Goal: Information Seeking & Learning: Learn about a topic

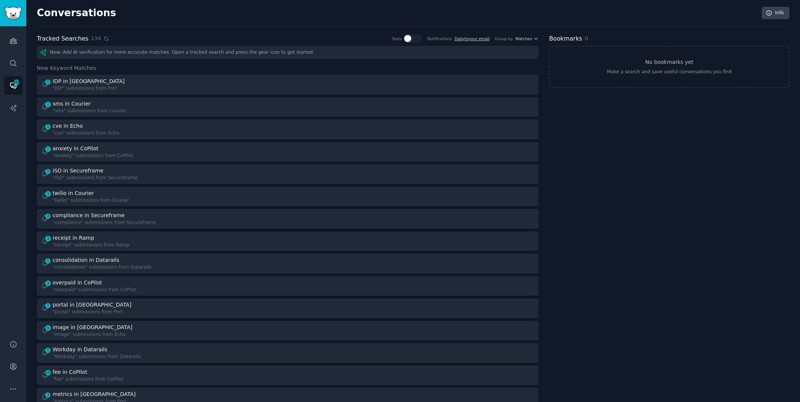
click at [104, 38] on icon at bounding box center [106, 38] width 5 height 5
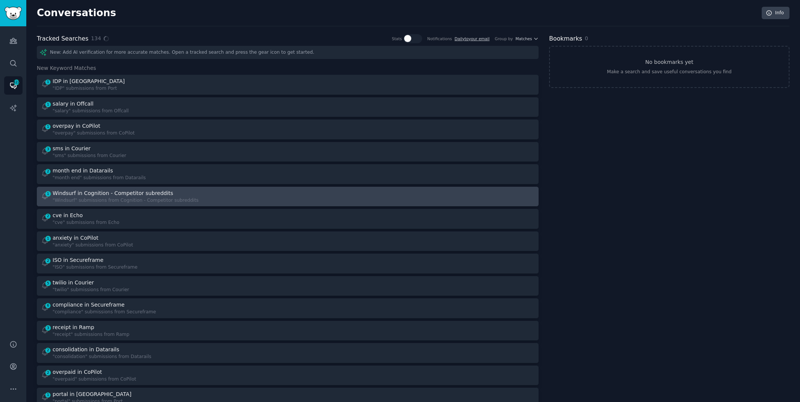
click at [299, 192] on div at bounding box center [414, 196] width 242 height 15
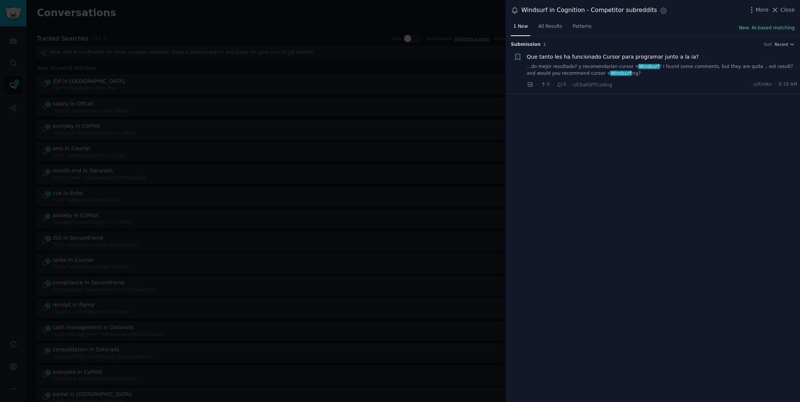
click at [735, 70] on link "...do mejor resultado? y recomendarían cursor + Windsurf ? I found some comment…" at bounding box center [662, 70] width 271 height 13
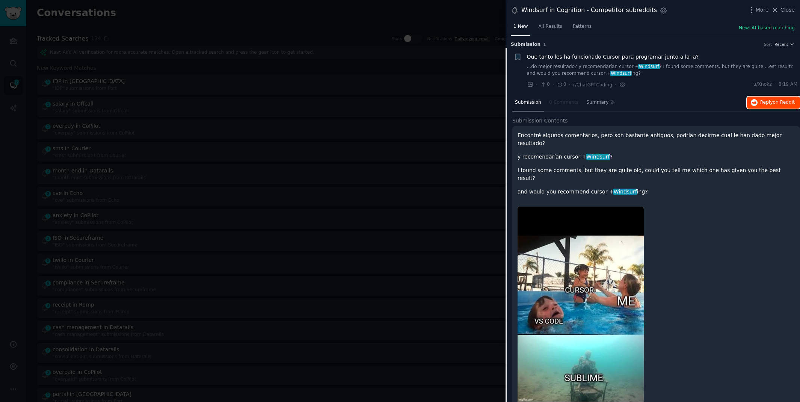
click at [753, 102] on icon "button" at bounding box center [754, 102] width 7 height 7
click at [228, 23] on div at bounding box center [400, 201] width 800 height 402
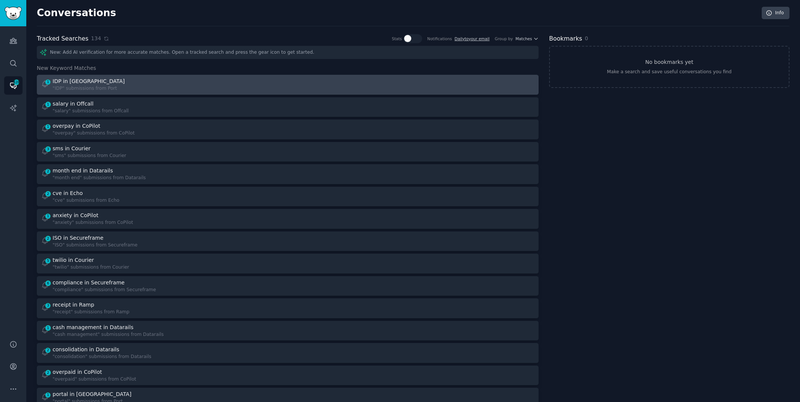
click at [126, 75] on link "1 IDP in Port "IDP" submissions from [GEOGRAPHIC_DATA]" at bounding box center [288, 85] width 502 height 20
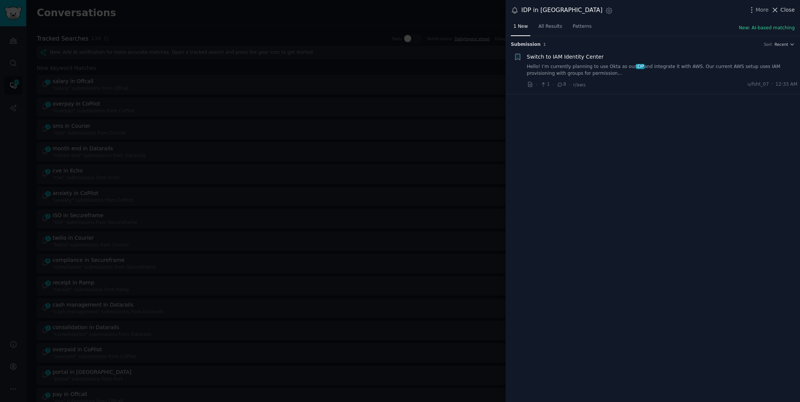
click at [787, 8] on span "Close" at bounding box center [788, 10] width 14 height 8
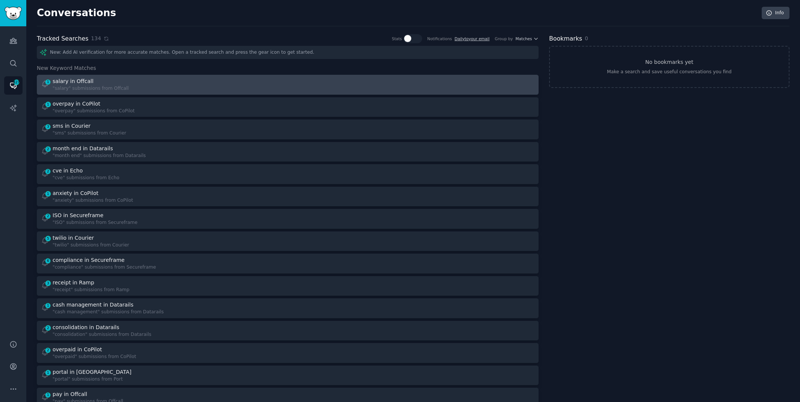
click at [214, 92] on link "1 salary in Offcall "salary" submissions from Offcall" at bounding box center [288, 85] width 502 height 20
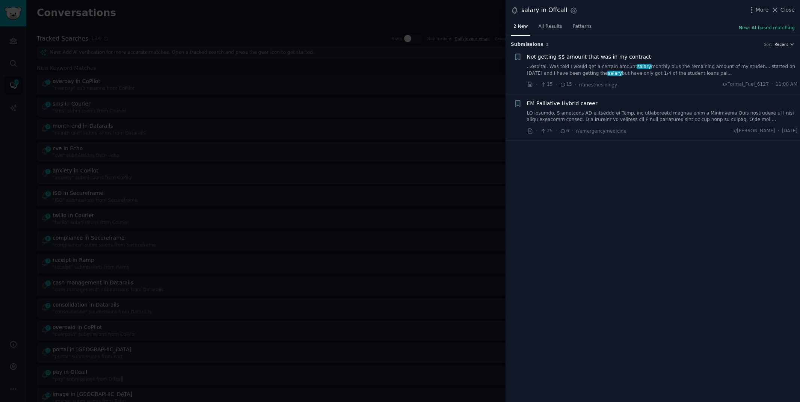
click at [591, 67] on link "...ospital. Was told I would get a certain amount salary monthly plus the remai…" at bounding box center [662, 70] width 271 height 13
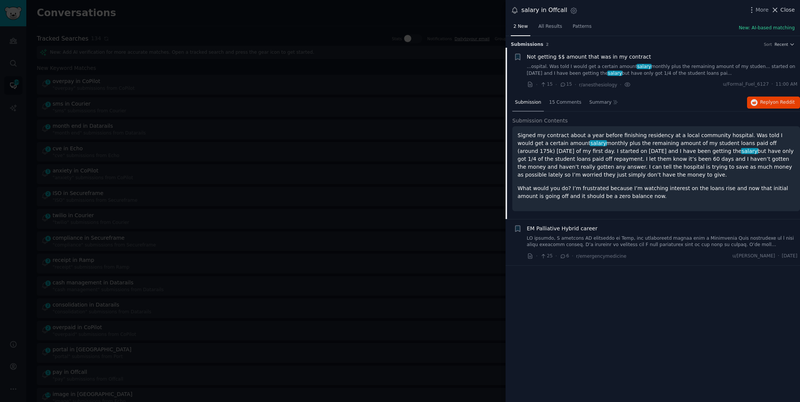
click at [788, 8] on span "Close" at bounding box center [788, 10] width 14 height 8
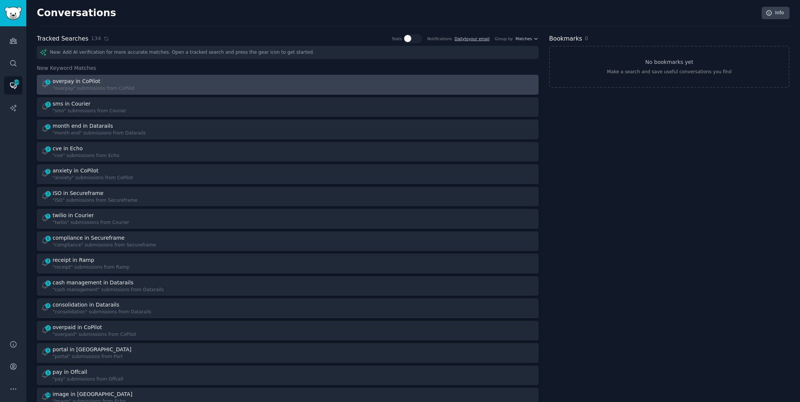
click at [143, 76] on link "1 overpay in CoPilot "overpay" submissions from CoPilot" at bounding box center [288, 85] width 502 height 20
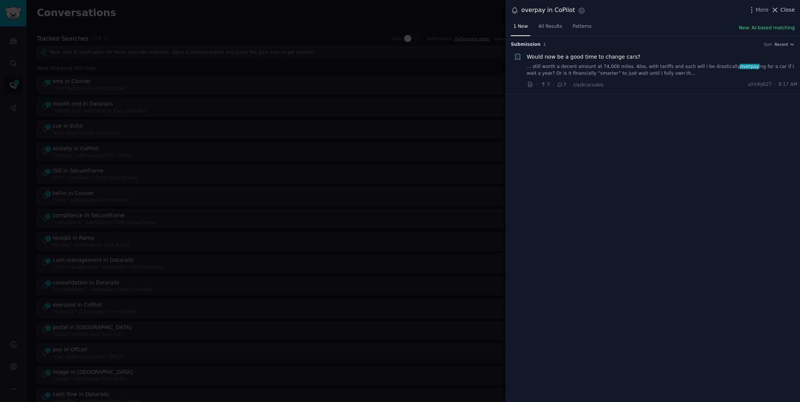
click at [784, 11] on span "Close" at bounding box center [788, 10] width 14 height 8
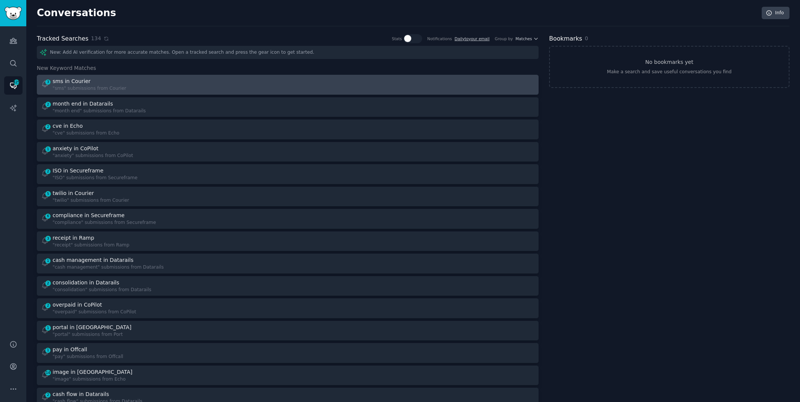
click at [182, 92] on link "3 sms in Courier "sms" submissions from Courier" at bounding box center [288, 85] width 502 height 20
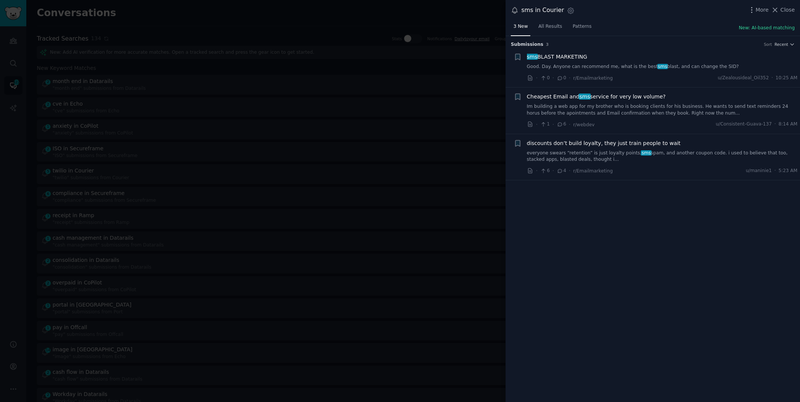
click at [583, 107] on link "Im building a web app for my brother who is booking clients for his business. H…" at bounding box center [662, 109] width 271 height 13
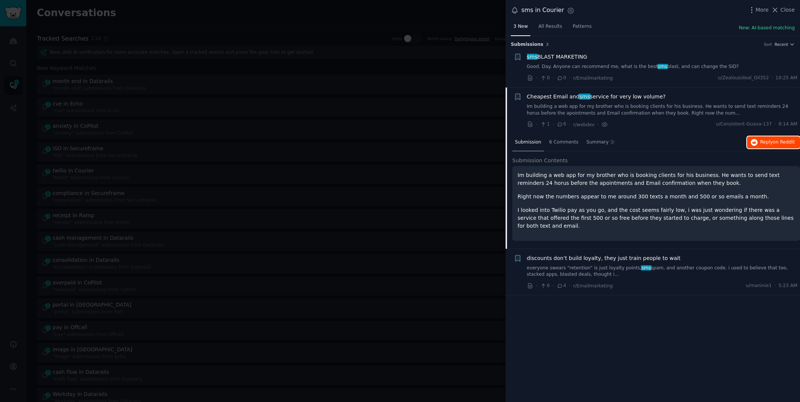
click at [777, 139] on span "on Reddit" at bounding box center [784, 141] width 22 height 5
click at [299, 20] on div at bounding box center [400, 201] width 800 height 402
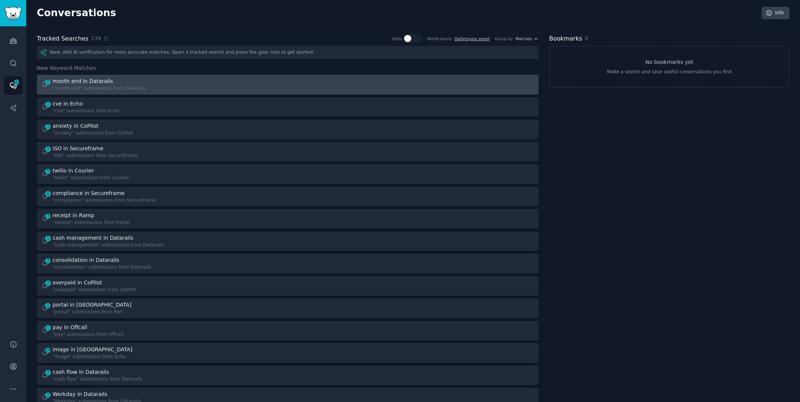
click at [139, 88] on div ""month end" submissions from Datarails" at bounding box center [99, 88] width 93 height 7
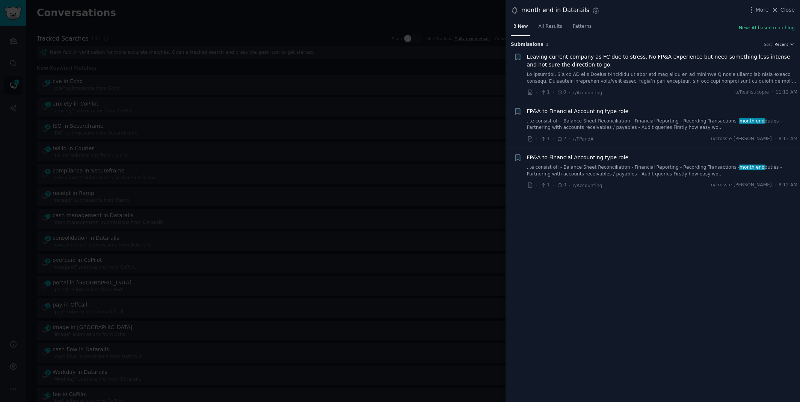
click at [641, 169] on link "...e consist of: - Balance Sheet Reconciliation - Financial Reporting - Recordi…" at bounding box center [662, 170] width 271 height 13
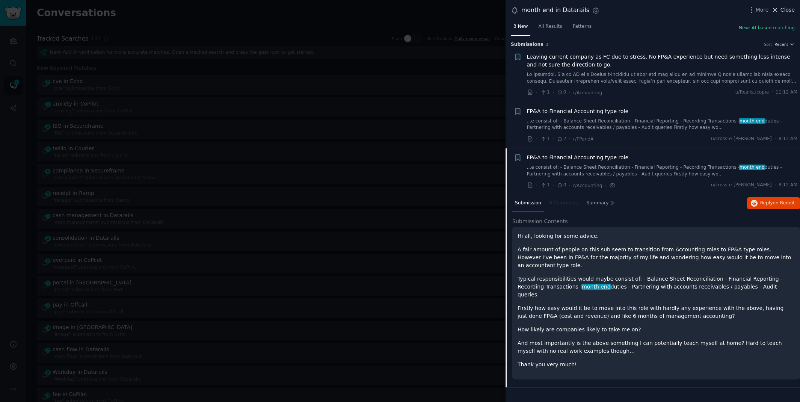
click at [786, 13] on span "Close" at bounding box center [788, 10] width 14 height 8
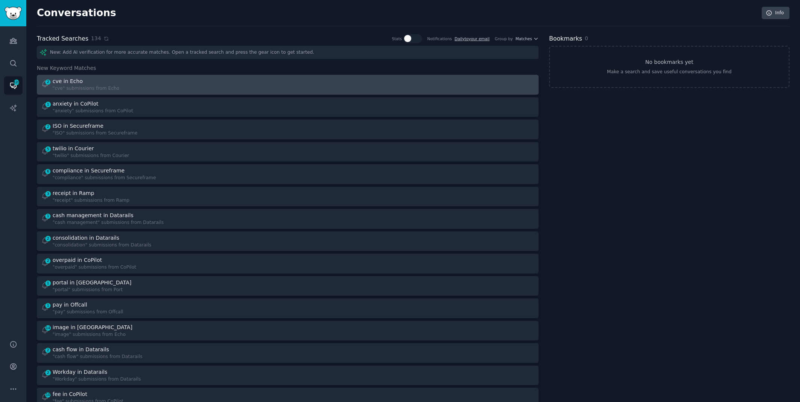
click at [166, 85] on div "2 cve in Echo "cve" submissions from Echo" at bounding box center [162, 84] width 242 height 15
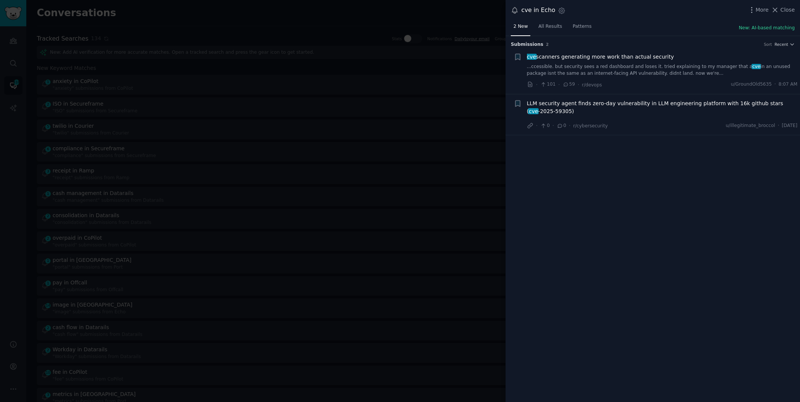
click at [633, 69] on link "...ccessible. but security sees a red dashboard and loses it. tried explaining …" at bounding box center [662, 70] width 271 height 13
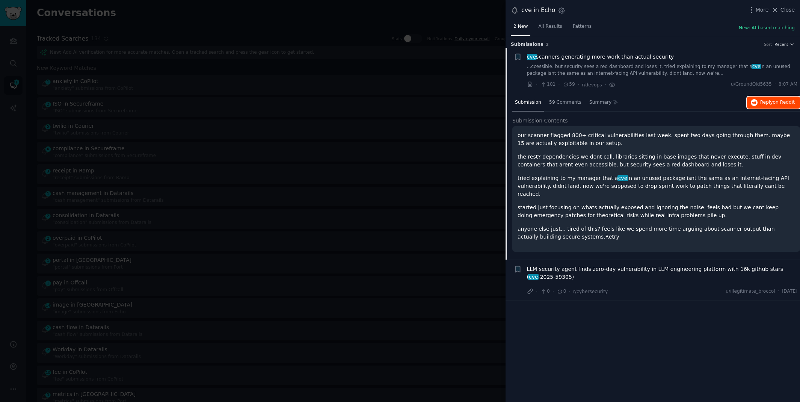
click at [758, 104] on icon "button" at bounding box center [754, 102] width 7 height 7
click at [316, 22] on div at bounding box center [400, 201] width 800 height 402
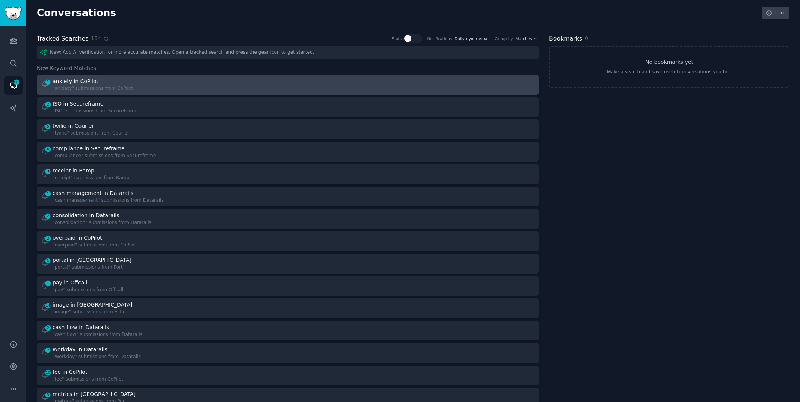
click at [84, 88] on div ""anxiety" submissions from CoPilot" at bounding box center [93, 88] width 80 height 7
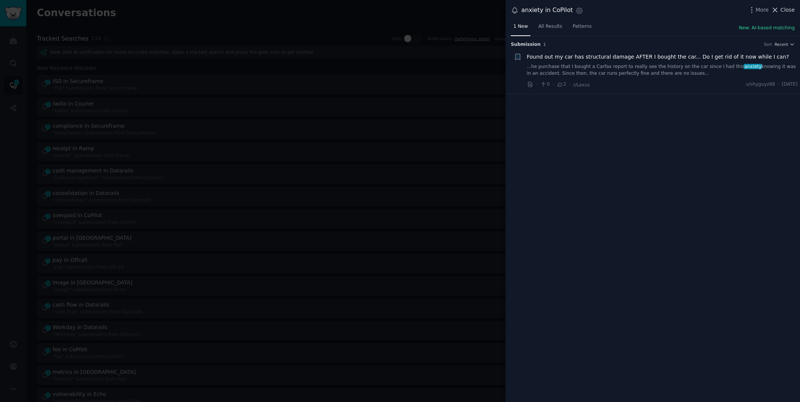
click at [783, 10] on span "Close" at bounding box center [788, 10] width 14 height 8
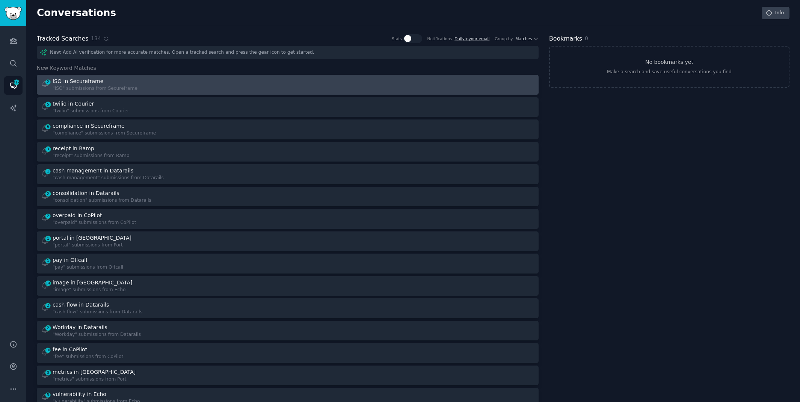
click at [214, 86] on div "2 ISO in Secureframe "ISO" submissions from Secureframe" at bounding box center [162, 84] width 242 height 15
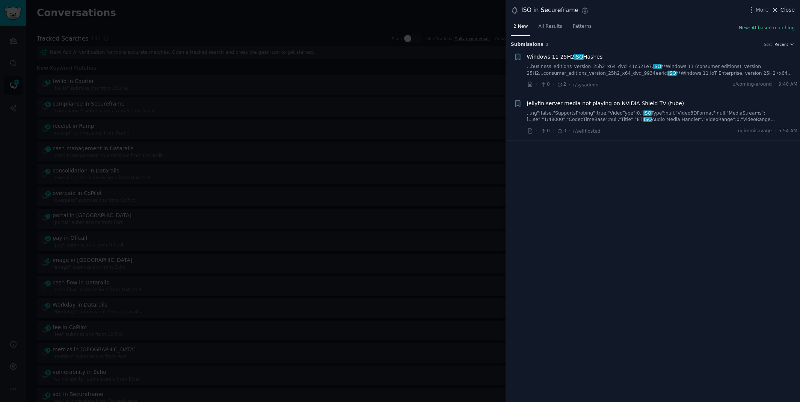
click at [782, 8] on span "Close" at bounding box center [788, 10] width 14 height 8
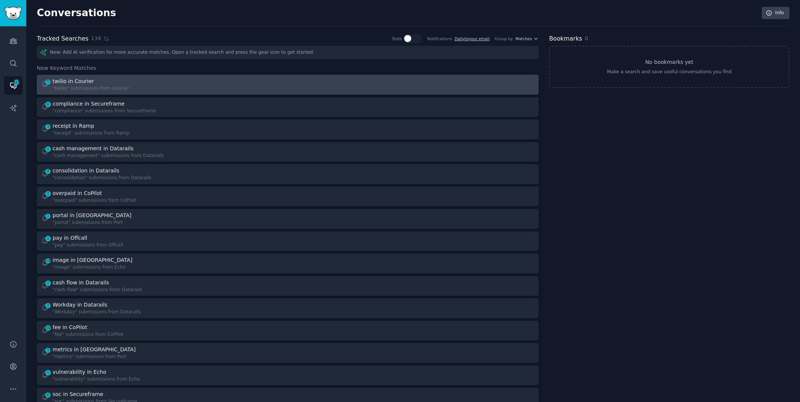
click at [104, 79] on div "twilio in Courier" at bounding box center [91, 81] width 77 height 8
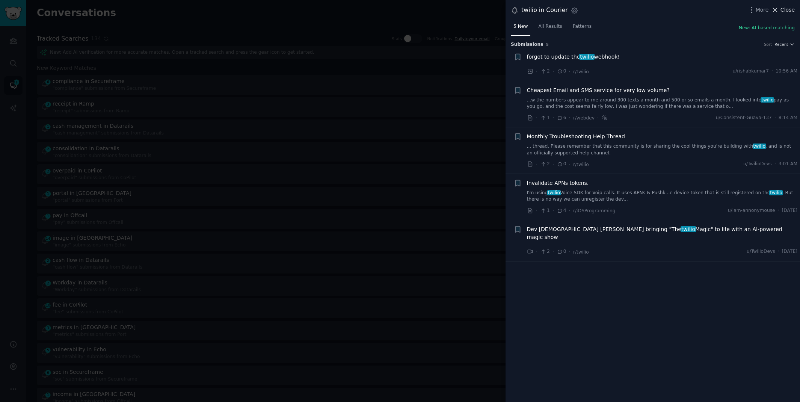
click at [790, 10] on span "Close" at bounding box center [788, 10] width 14 height 8
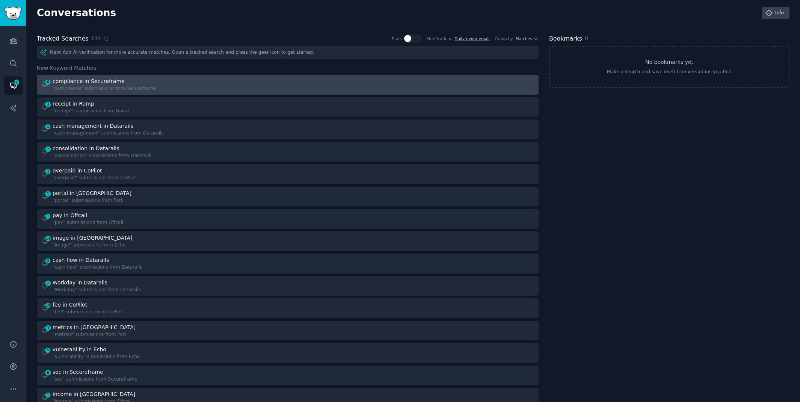
click at [182, 86] on div "6 compliance in Secureframe "compliance" submissions from Secureframe" at bounding box center [162, 84] width 242 height 15
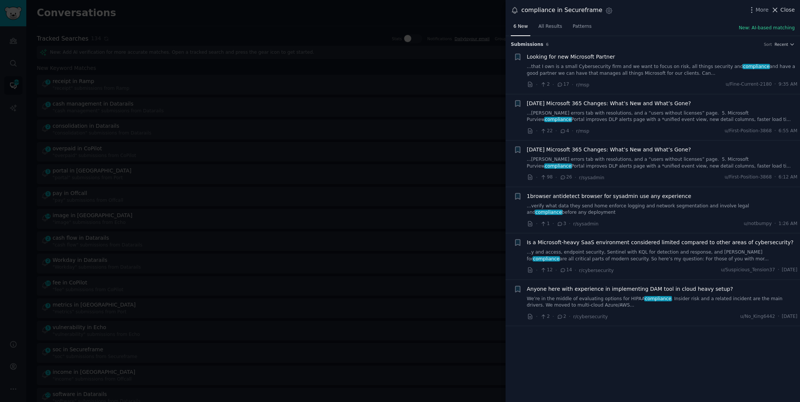
click at [779, 10] on icon at bounding box center [775, 10] width 8 height 8
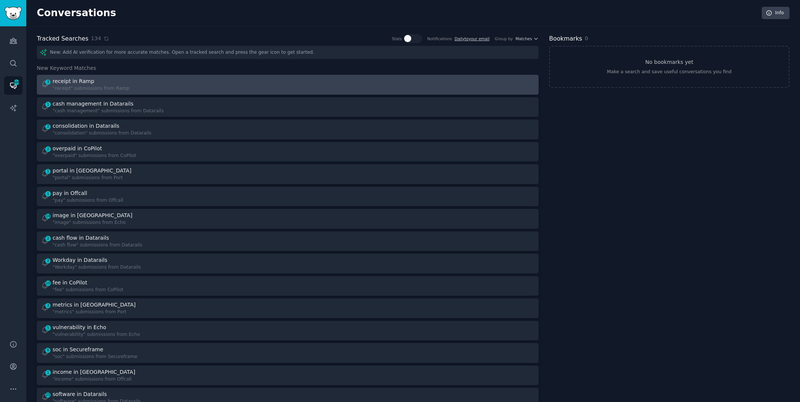
click at [141, 80] on div "3 receipt in Ramp "receipt" submissions from Ramp" at bounding box center [162, 84] width 242 height 15
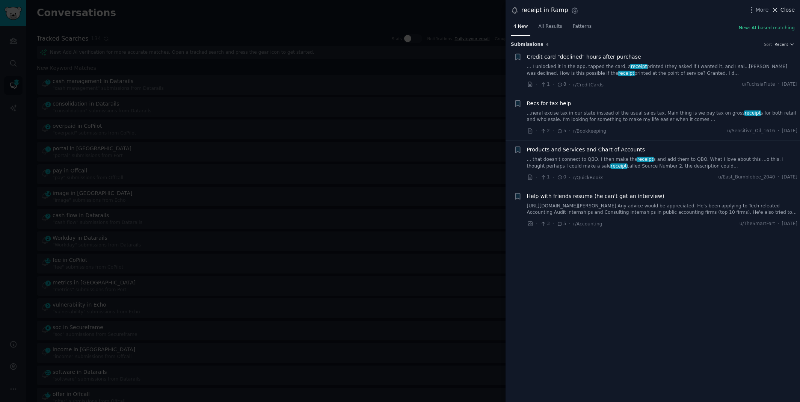
click at [781, 13] on button "Close" at bounding box center [783, 10] width 24 height 8
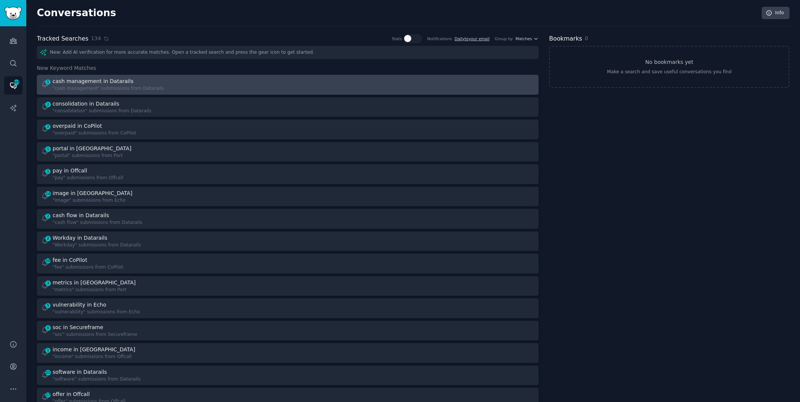
click at [137, 86] on div ""cash management" submissions from Datarails" at bounding box center [108, 88] width 111 height 7
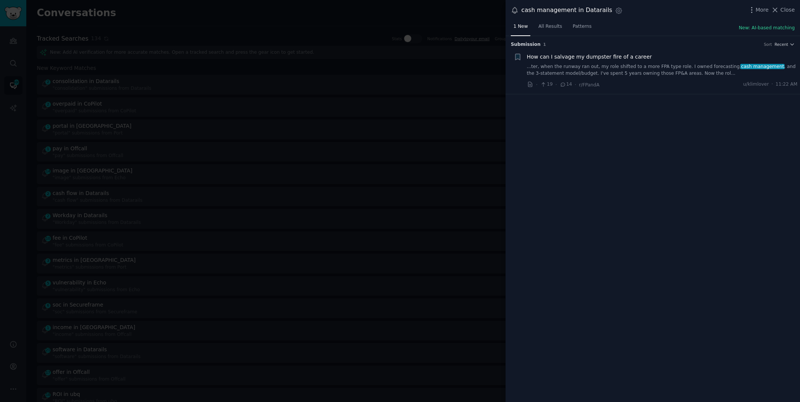
click at [787, 14] on div "More Close" at bounding box center [771, 9] width 47 height 9
click at [183, 20] on div at bounding box center [400, 201] width 800 height 402
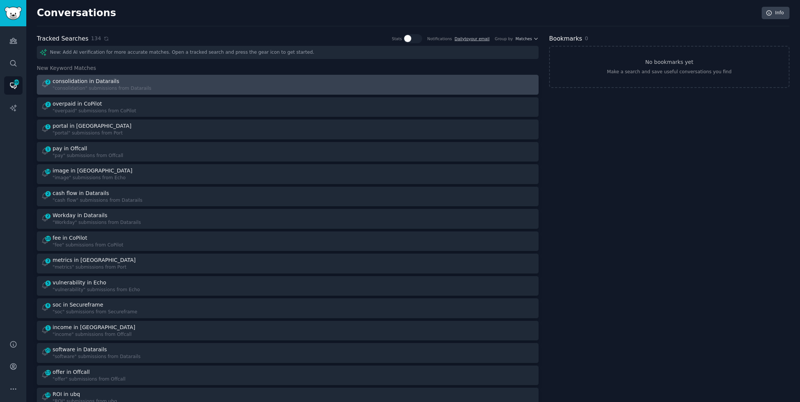
click at [136, 85] on div ""consolidation" submissions from Datarails" at bounding box center [102, 88] width 99 height 7
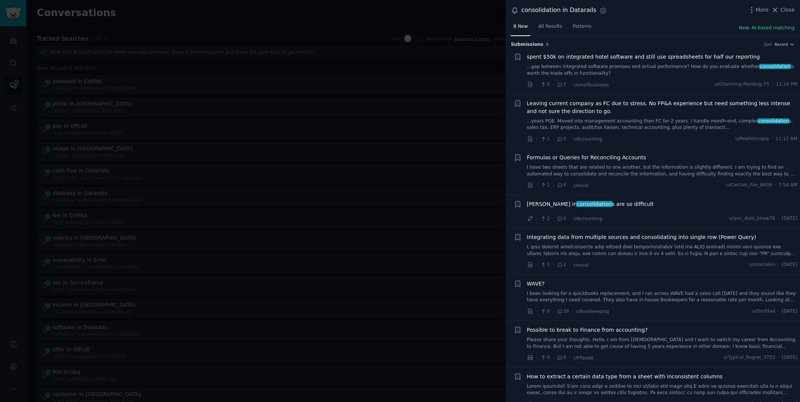
click at [671, 66] on link "...gap between integrated software promises and actual performance? How do you …" at bounding box center [662, 70] width 271 height 13
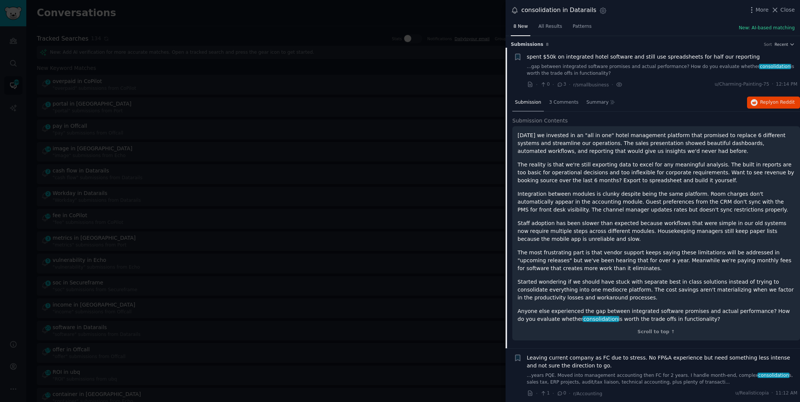
scroll to position [12, 0]
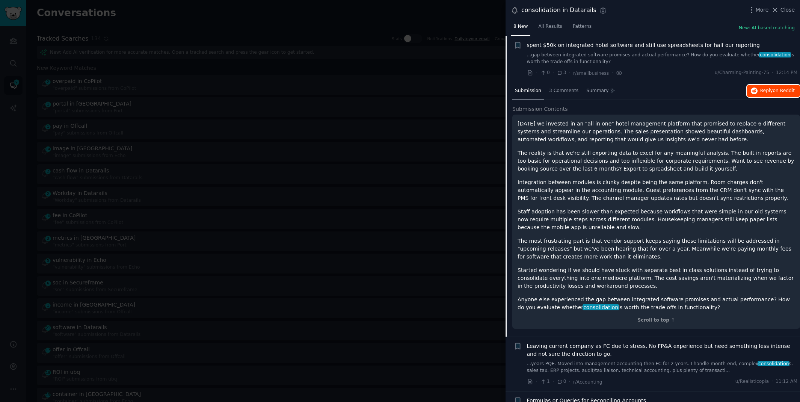
click at [779, 95] on button "Reply on Reddit" at bounding box center [773, 91] width 53 height 12
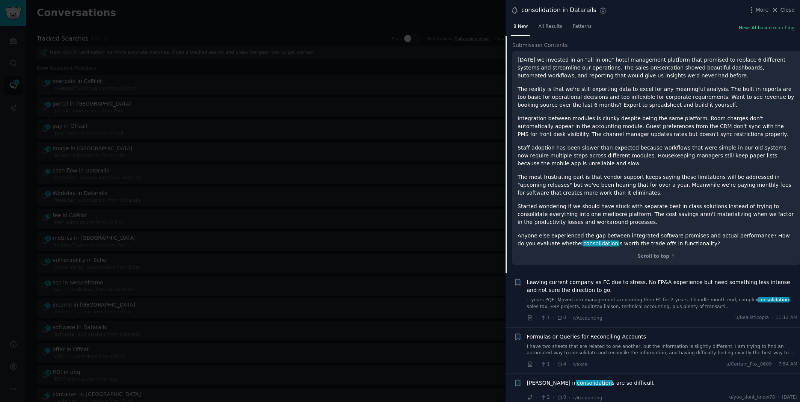
scroll to position [155, 0]
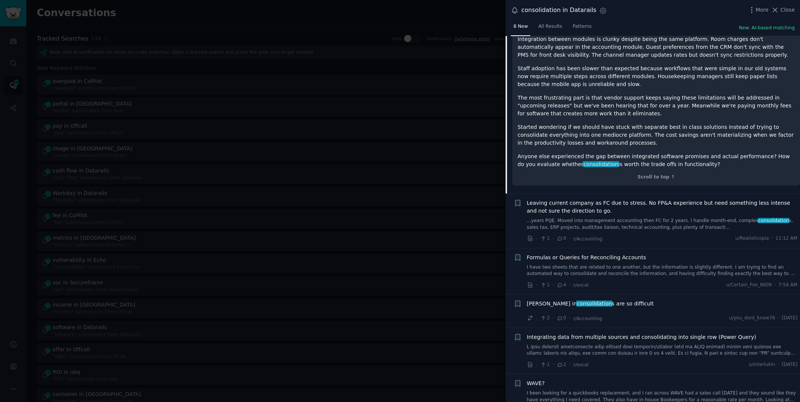
click at [782, 6] on div "More Close" at bounding box center [771, 9] width 47 height 9
click at [782, 11] on span "Close" at bounding box center [788, 10] width 14 height 8
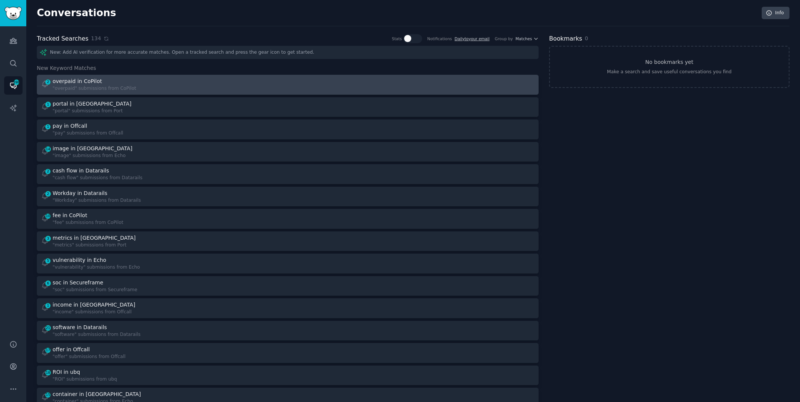
click at [190, 82] on div "2 overpaid in CoPilot "overpaid" submissions from CoPilot" at bounding box center [162, 84] width 242 height 15
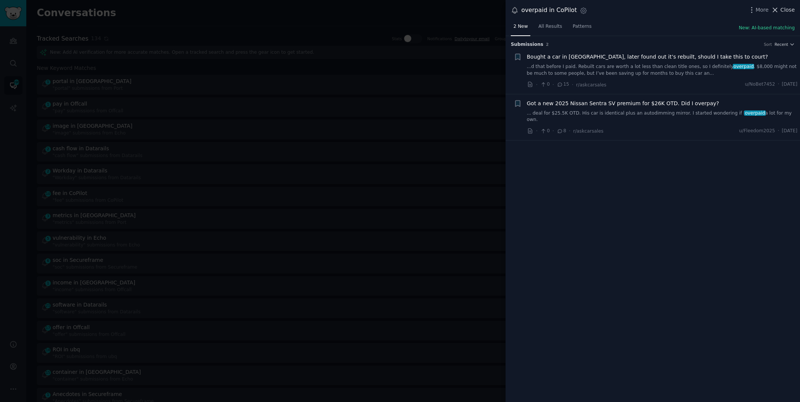
click at [786, 8] on span "Close" at bounding box center [788, 10] width 14 height 8
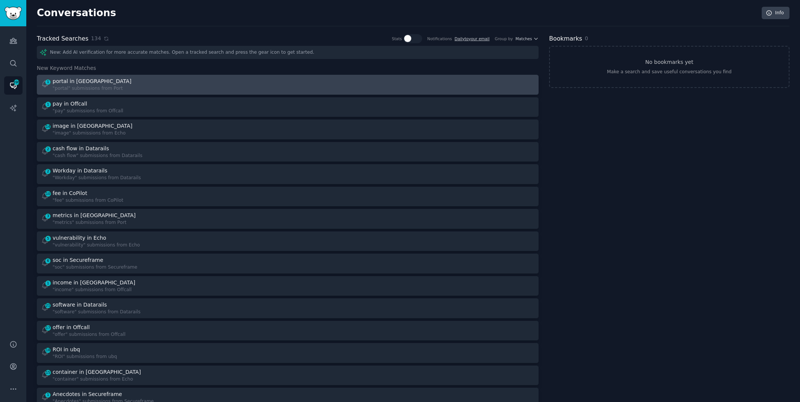
click at [206, 80] on div "1 portal in Port "portal" submissions from Port" at bounding box center [162, 84] width 242 height 15
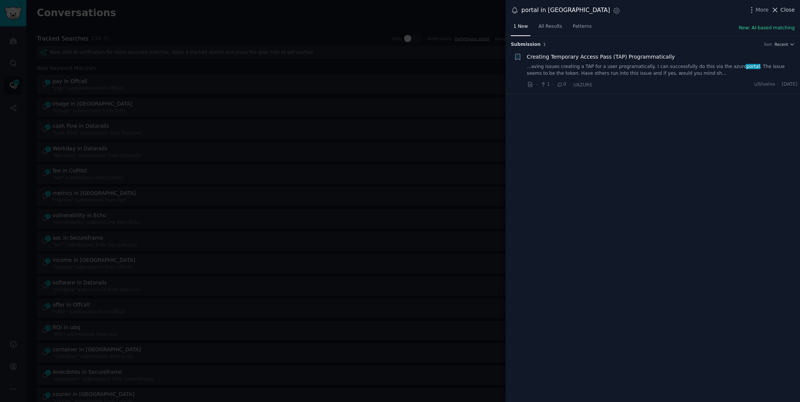
click at [783, 7] on span "Close" at bounding box center [788, 10] width 14 height 8
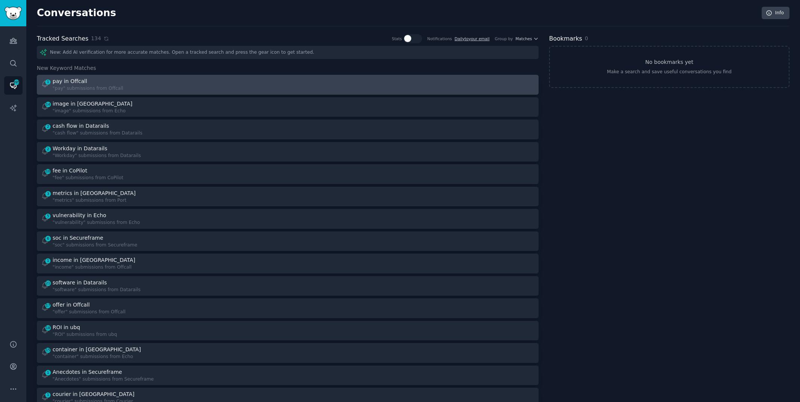
click at [170, 86] on div "1 pay in Offcall "pay" submissions from Offcall" at bounding box center [162, 84] width 242 height 15
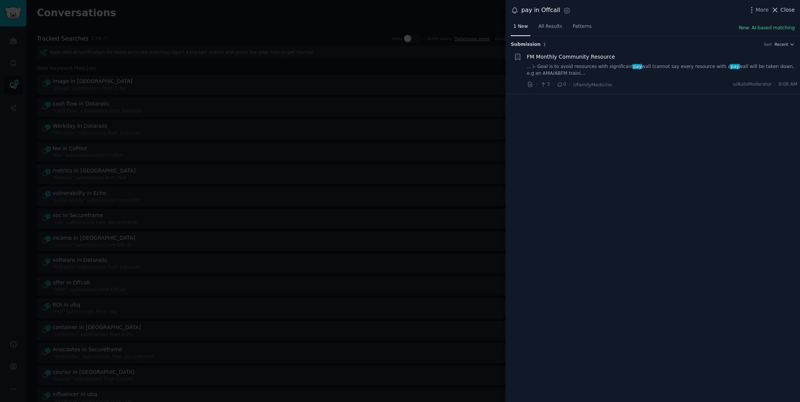
click at [785, 11] on span "Close" at bounding box center [788, 10] width 14 height 8
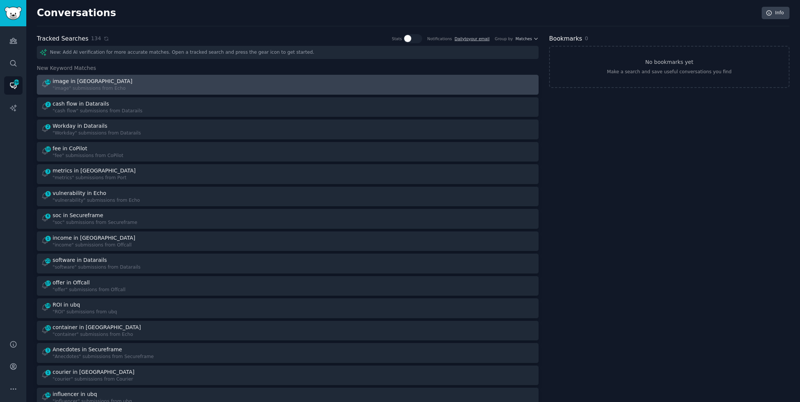
click at [144, 90] on div "14 image in Echo "image" submissions from Echo" at bounding box center [162, 84] width 242 height 15
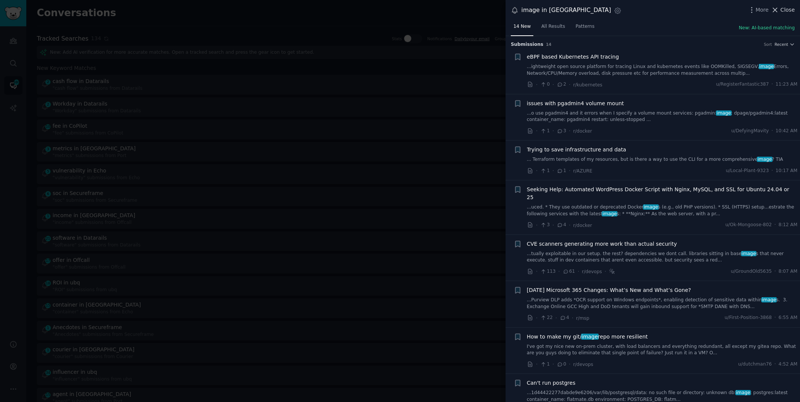
click at [782, 8] on span "Close" at bounding box center [788, 10] width 14 height 8
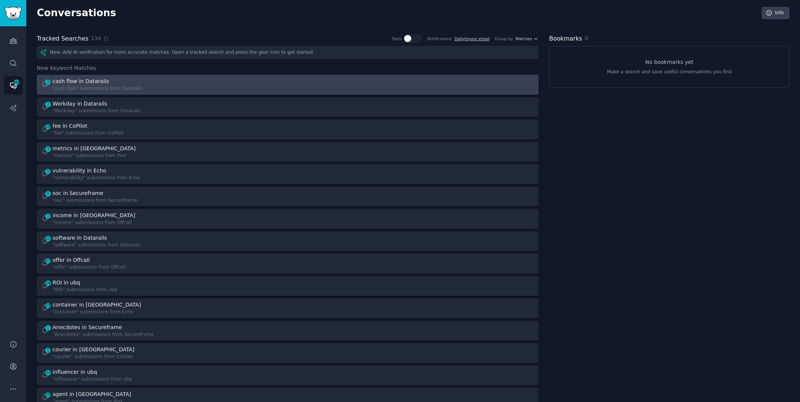
click at [166, 82] on div "2 cash flow in Datarails "cash flow" submissions from Datarails" at bounding box center [162, 84] width 242 height 15
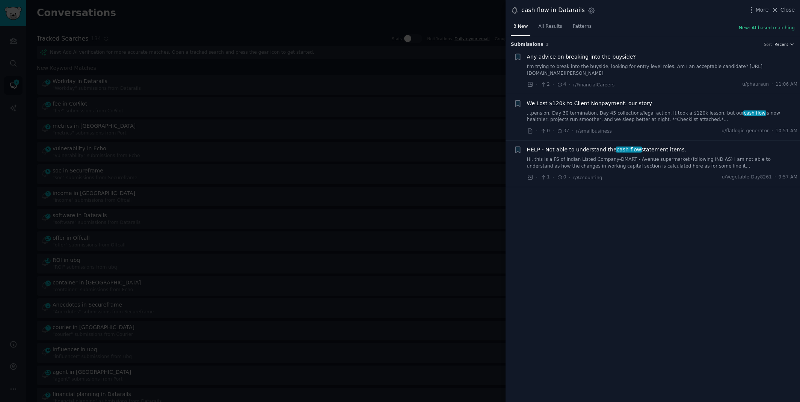
click at [631, 165] on link "Hi, this is a FS of Indian Listed Company-DMART - Avenue supermarket (following…" at bounding box center [662, 162] width 271 height 13
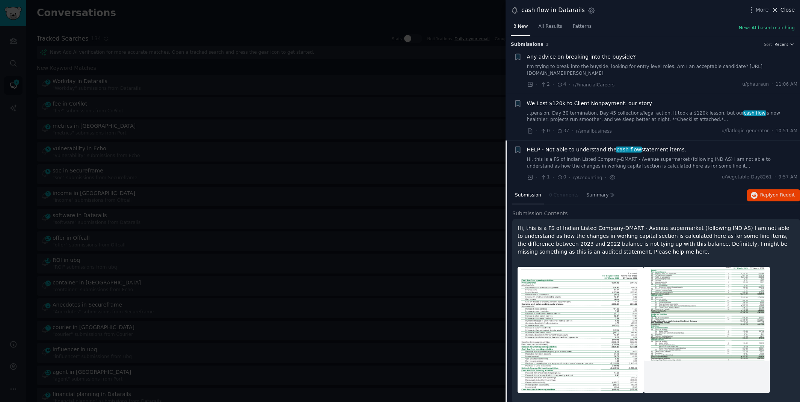
click at [786, 9] on span "Close" at bounding box center [788, 10] width 14 height 8
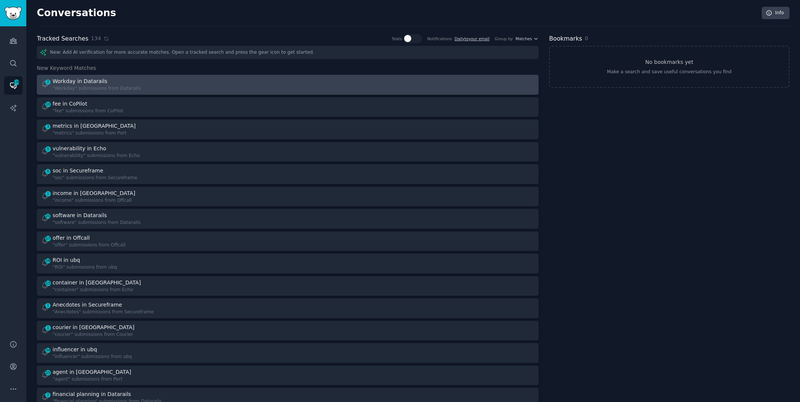
click at [189, 85] on div "2 Workday in Datarails "Workday" submissions from Datarails" at bounding box center [162, 84] width 242 height 15
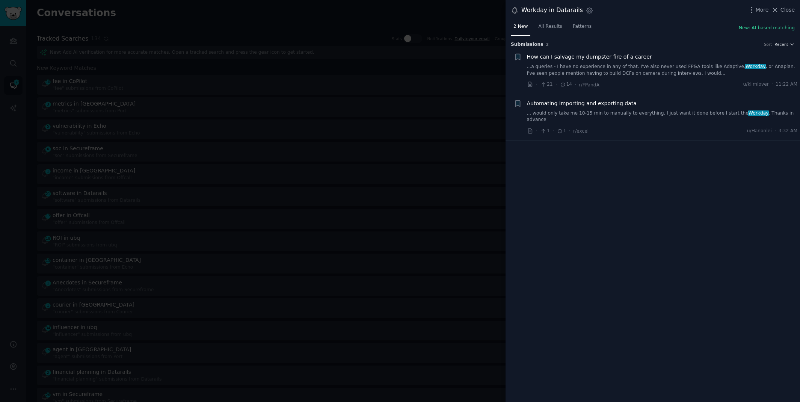
click at [633, 113] on link "... would only take me 10-15 min to manually to everything. I just want it done…" at bounding box center [662, 116] width 271 height 13
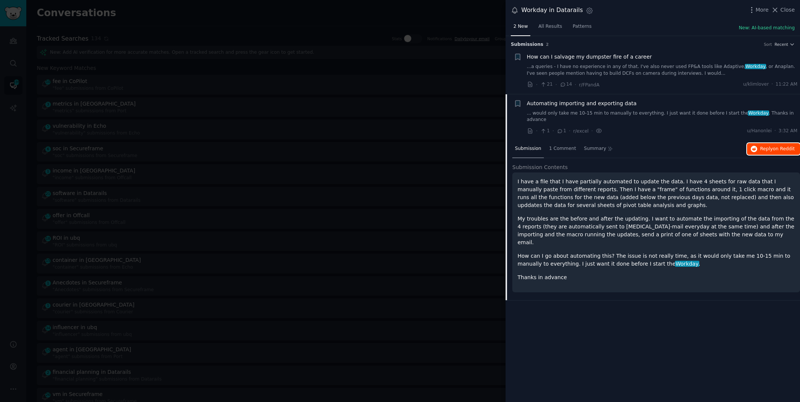
click at [770, 146] on span "Reply on Reddit" at bounding box center [778, 149] width 35 height 7
click at [252, 28] on div at bounding box center [400, 201] width 800 height 402
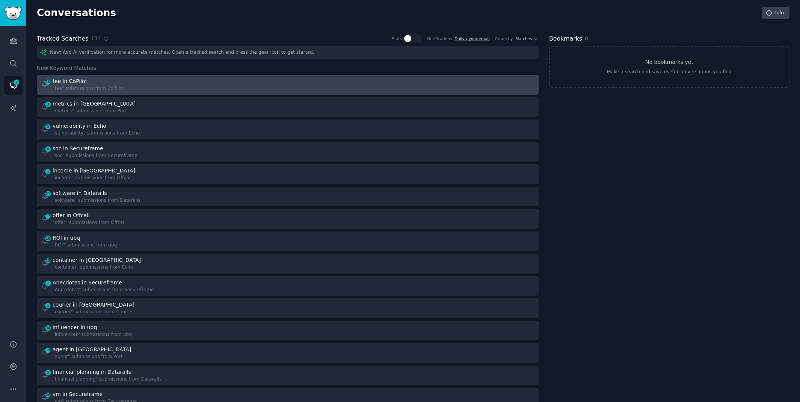
click at [190, 89] on div "10 fee in CoPilot "fee" submissions from CoPilot" at bounding box center [162, 84] width 242 height 15
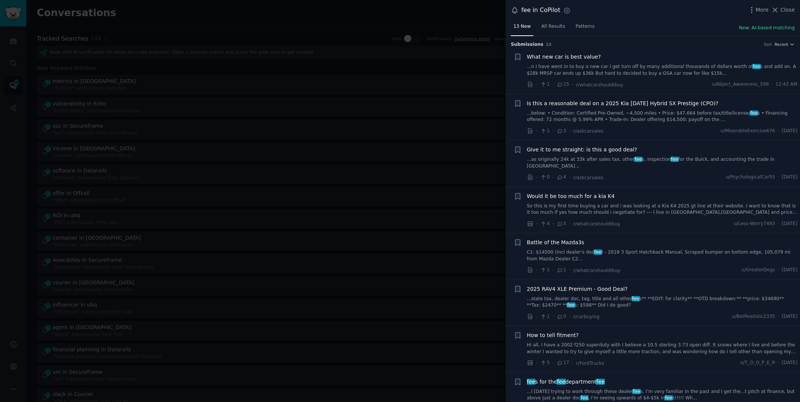
click at [598, 389] on link "...l [DATE] trying to work through these dealer fee s. I’m very familiar in the…" at bounding box center [662, 395] width 271 height 13
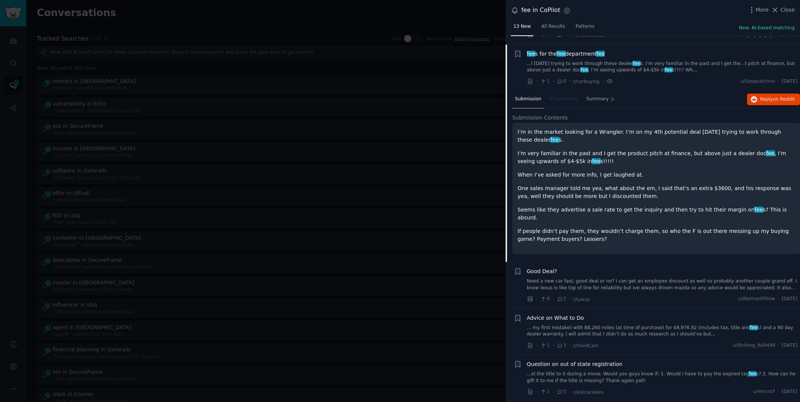
scroll to position [329, 0]
click at [765, 95] on span "Reply on Reddit" at bounding box center [778, 98] width 35 height 7
click at [366, 15] on div at bounding box center [400, 201] width 800 height 402
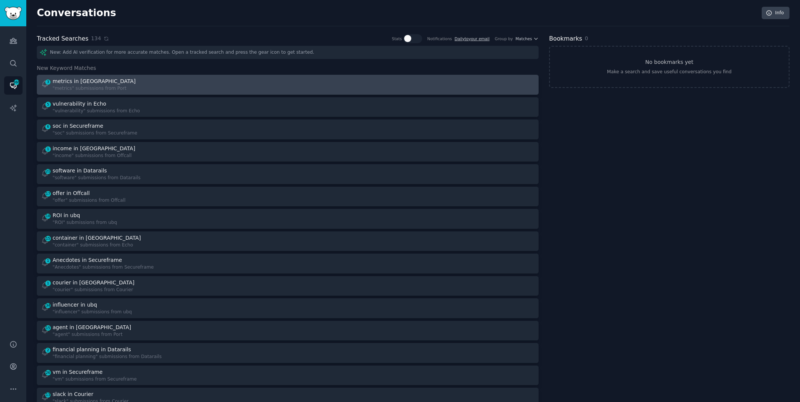
click at [180, 92] on link "3 metrics in Port "metrics" submissions from [GEOGRAPHIC_DATA]" at bounding box center [288, 85] width 502 height 20
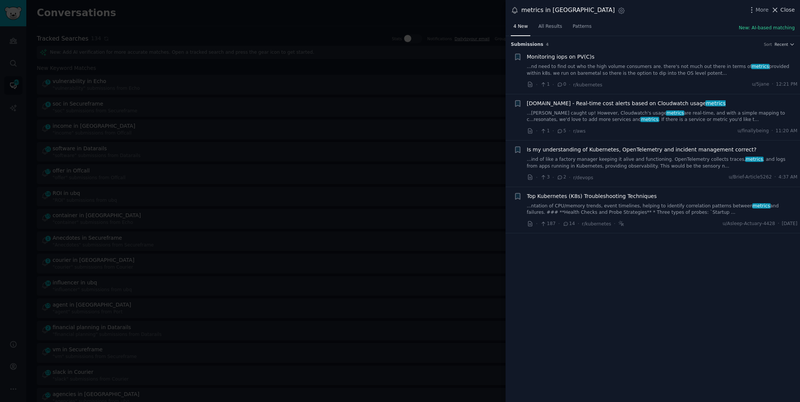
click at [792, 8] on span "Close" at bounding box center [788, 10] width 14 height 8
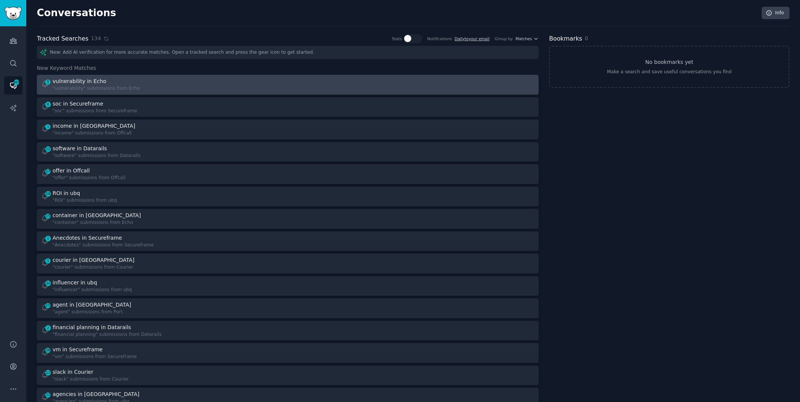
click at [111, 81] on div "vulnerability in Echo" at bounding box center [97, 81] width 88 height 8
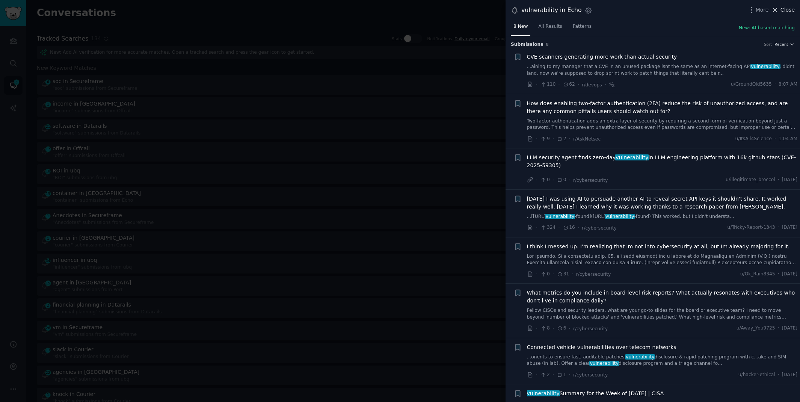
click at [794, 12] on span "Close" at bounding box center [788, 10] width 14 height 8
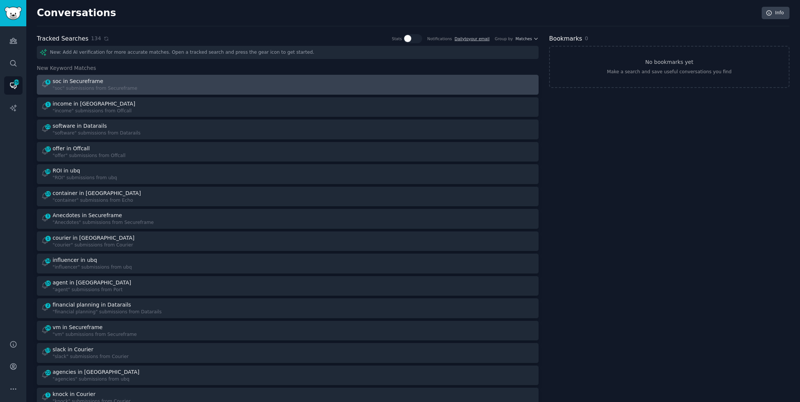
click at [134, 82] on div "6 soc in Secureframe "soc" submissions from Secureframe" at bounding box center [162, 84] width 242 height 15
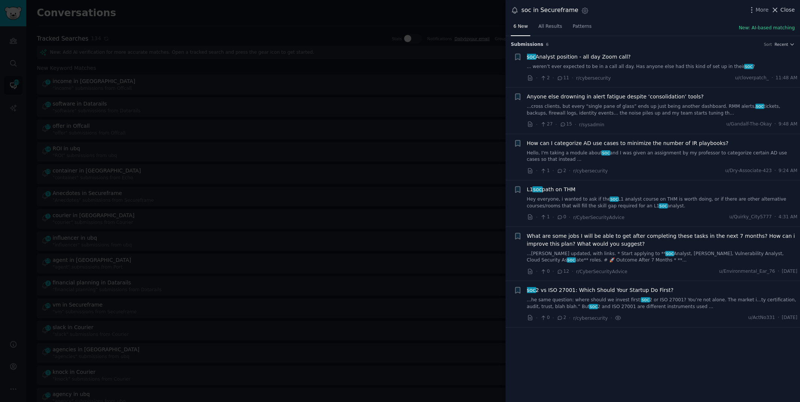
click at [787, 12] on span "Close" at bounding box center [788, 10] width 14 height 8
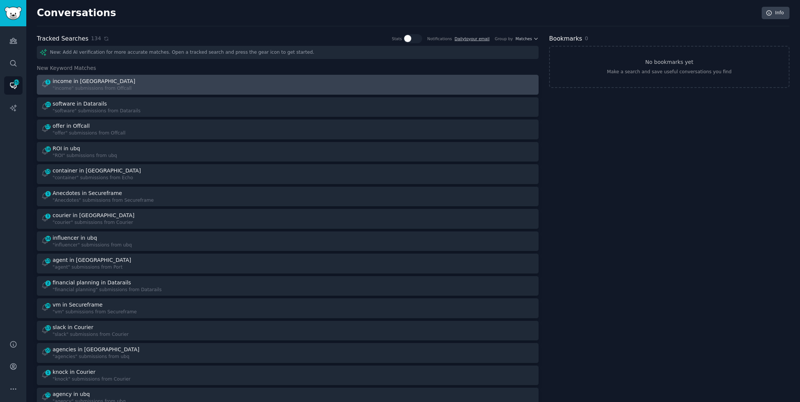
click at [256, 91] on div "1 income in Offcall "income" submissions from Offcall" at bounding box center [162, 84] width 242 height 15
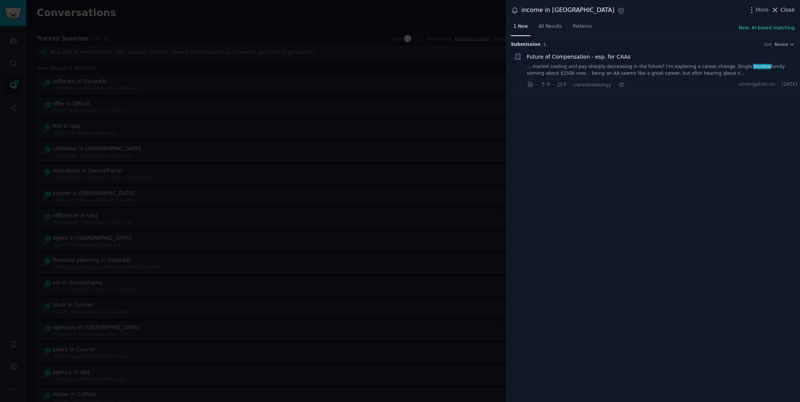
click at [787, 7] on span "Close" at bounding box center [788, 10] width 14 height 8
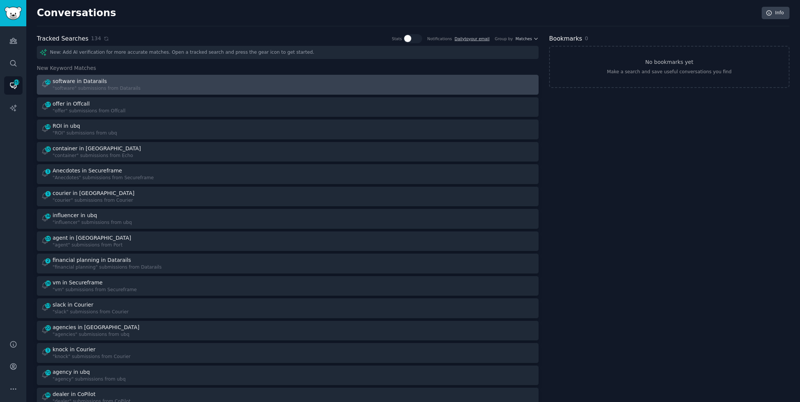
click at [174, 84] on div "21 software in Datarails "software" submissions from Datarails" at bounding box center [162, 84] width 242 height 15
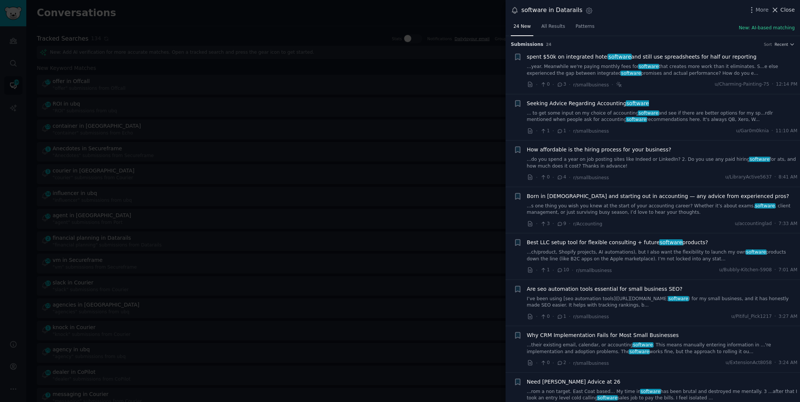
click at [792, 8] on span "Close" at bounding box center [788, 10] width 14 height 8
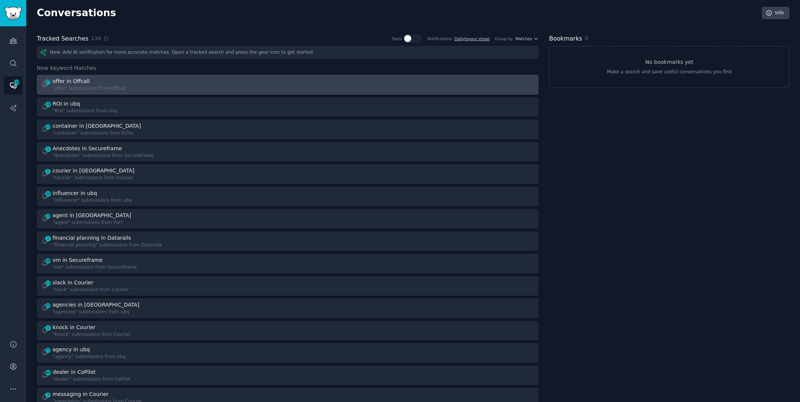
click at [120, 78] on div "offer in Offcall" at bounding box center [89, 81] width 73 height 8
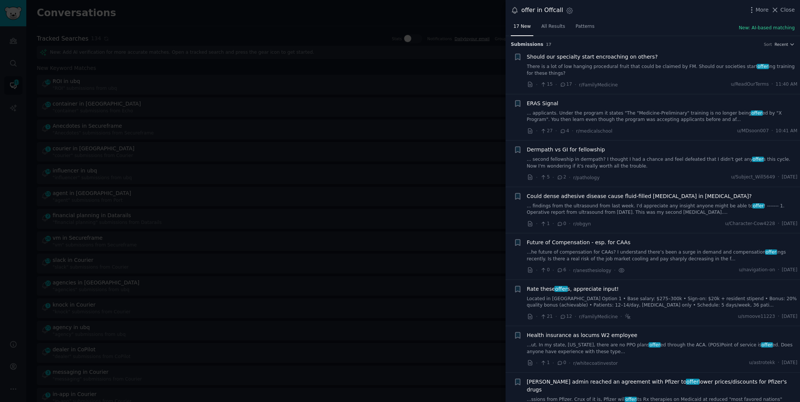
click at [589, 296] on link "Located in [GEOGRAPHIC_DATA] Option 1 • Base salary: $275–300k • Sign-on: $20k …" at bounding box center [662, 302] width 271 height 13
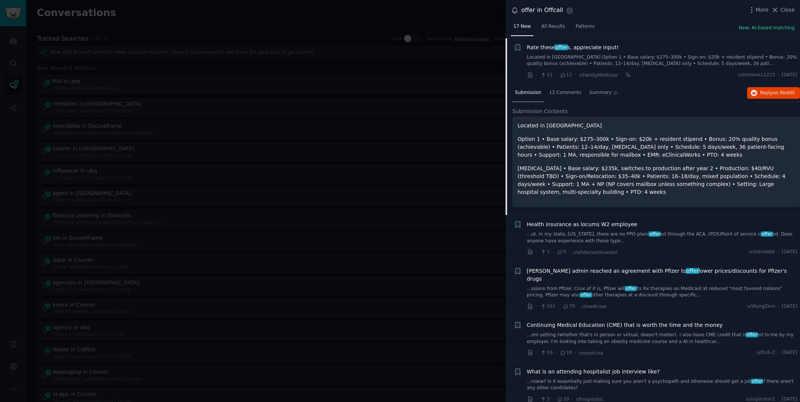
scroll to position [243, 0]
click at [764, 89] on span "Reply on Reddit" at bounding box center [778, 92] width 35 height 7
